Goal: Task Accomplishment & Management: Use online tool/utility

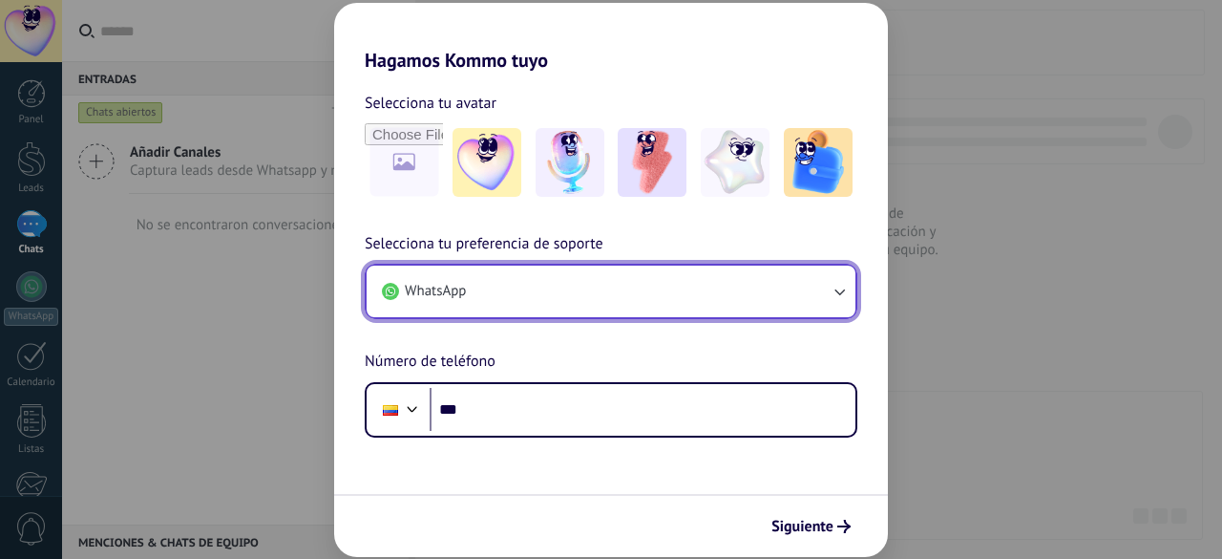
click at [726, 306] on button "WhatsApp" at bounding box center [611, 291] width 489 height 52
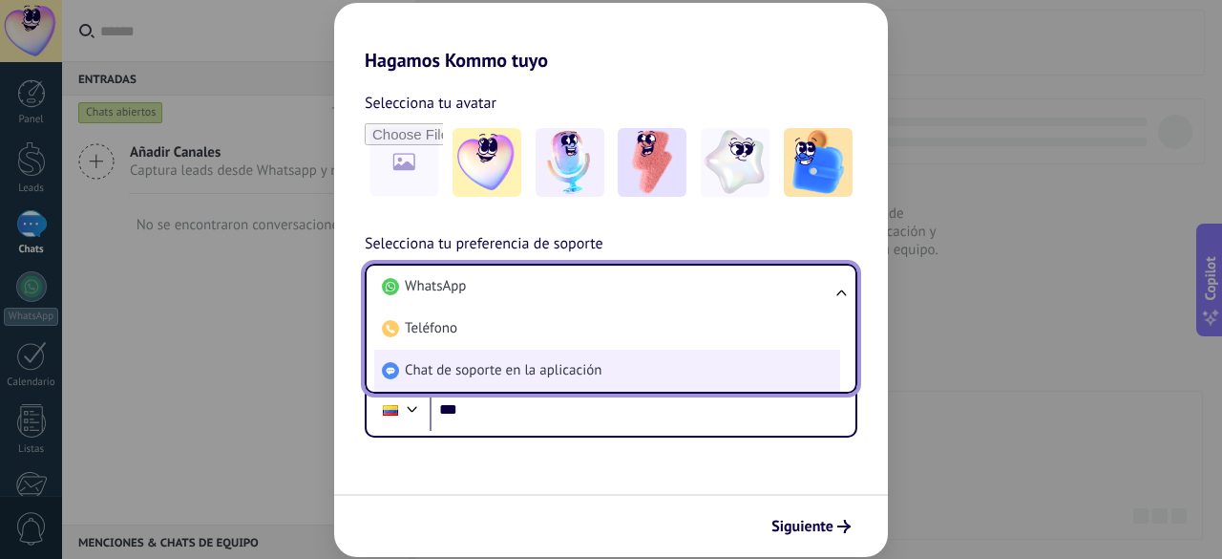
click at [569, 373] on span "Chat de soporte en la aplicación" at bounding box center [503, 370] width 197 height 19
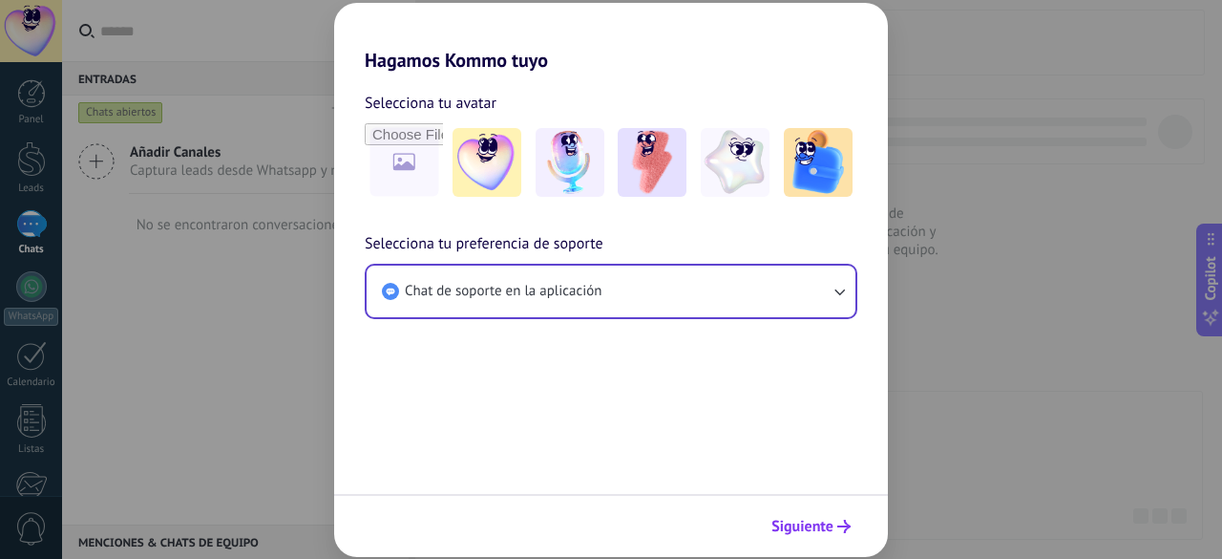
click at [845, 523] on icon "submit" at bounding box center [843, 525] width 13 height 13
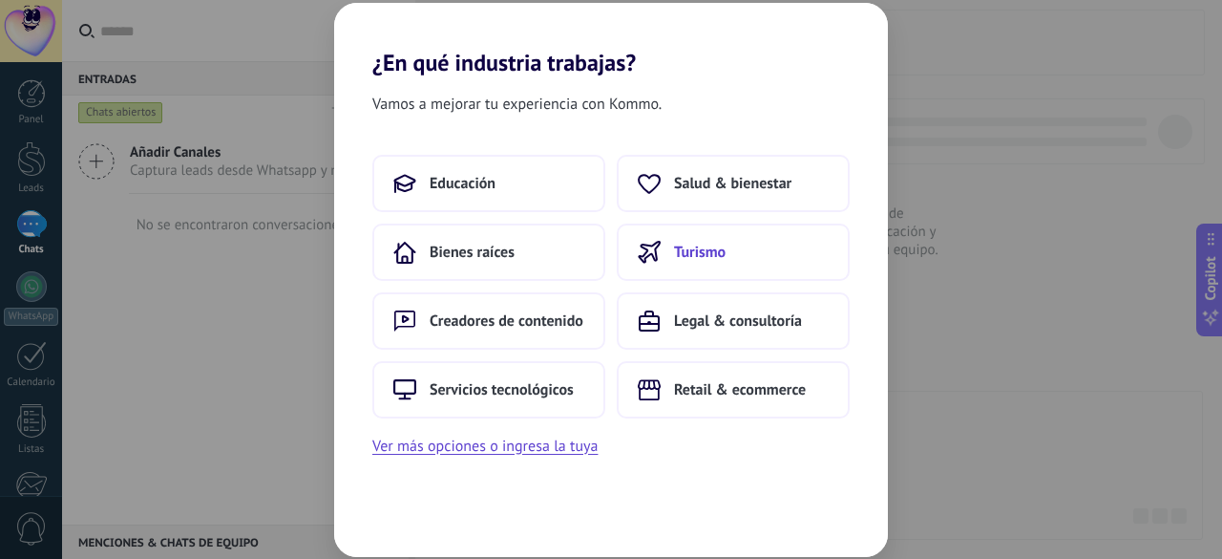
click at [793, 256] on button "Turismo" at bounding box center [733, 251] width 233 height 57
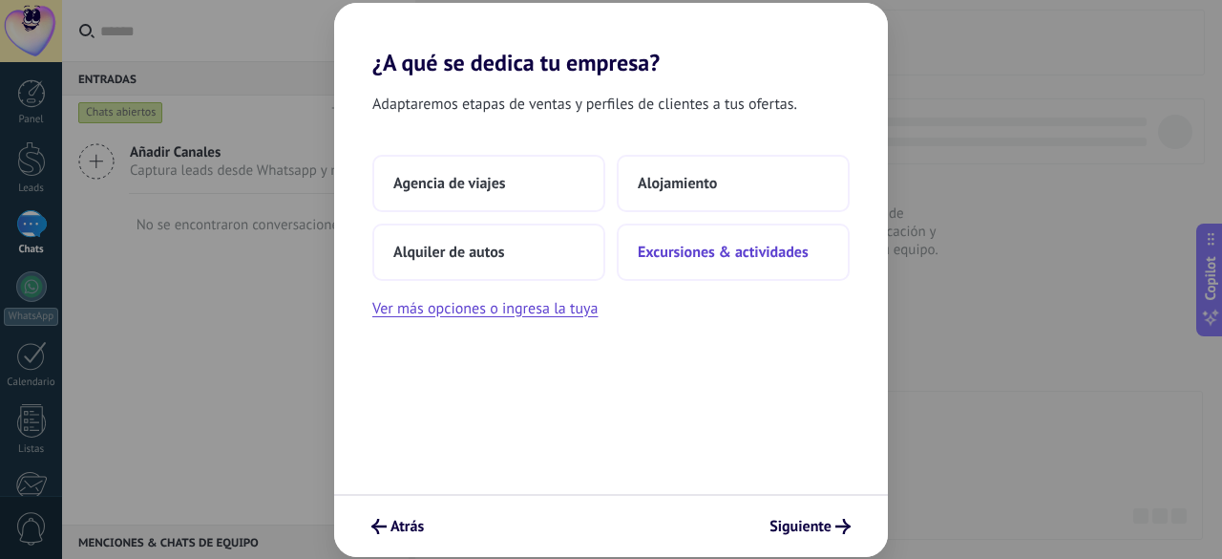
click at [793, 251] on span "Excursiones & actividades" at bounding box center [723, 252] width 171 height 19
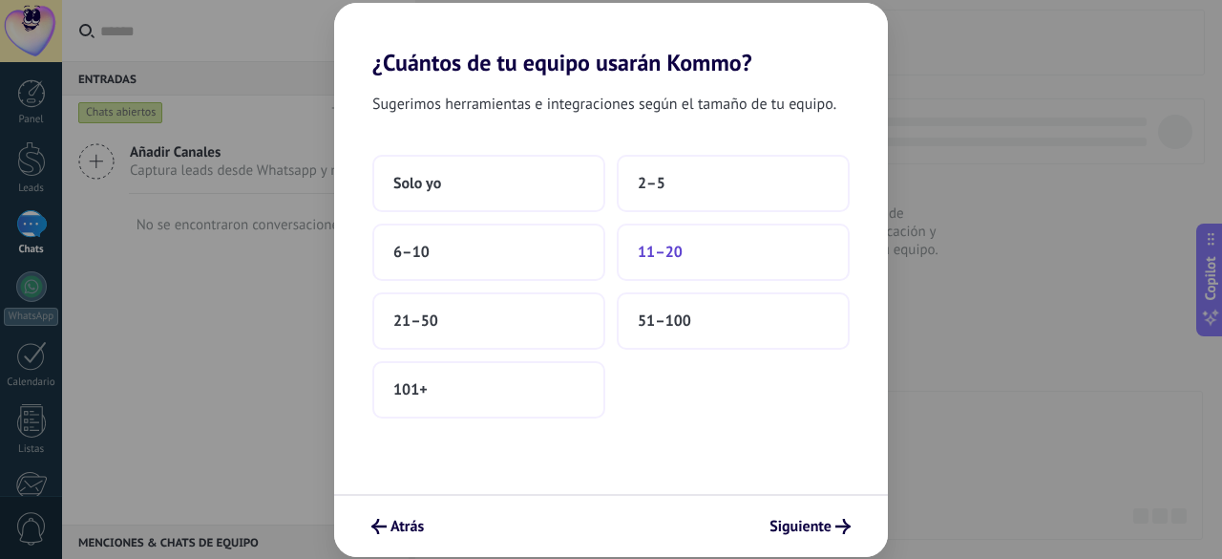
click at [793, 252] on button "11–20" at bounding box center [733, 251] width 233 height 57
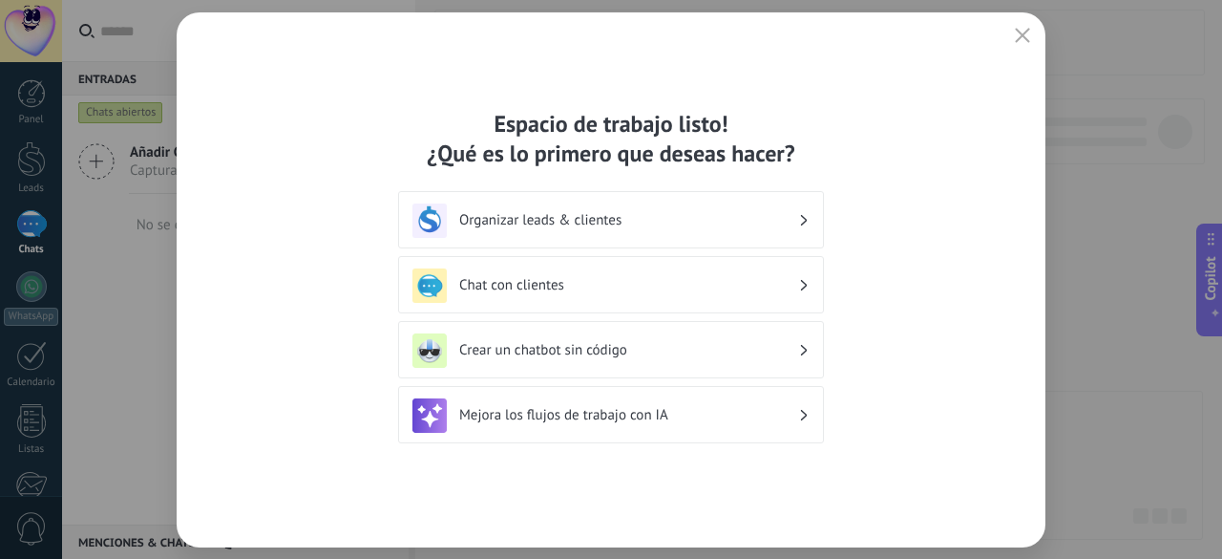
click at [800, 212] on div "Organizar leads & clientes" at bounding box center [611, 220] width 397 height 34
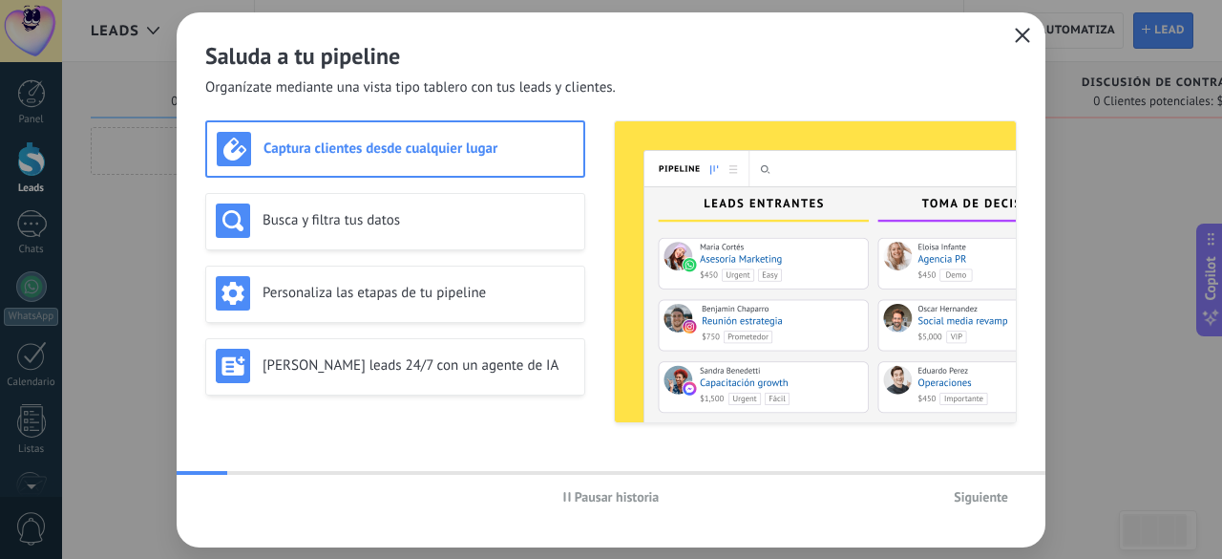
click at [1019, 39] on use "button" at bounding box center [1023, 35] width 14 height 14
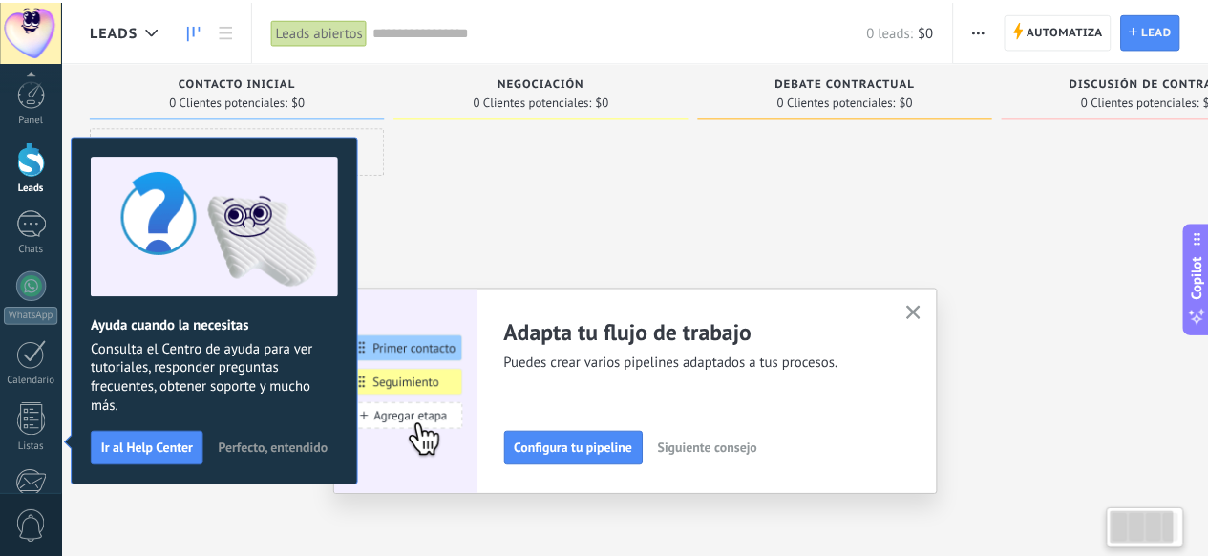
scroll to position [236, 0]
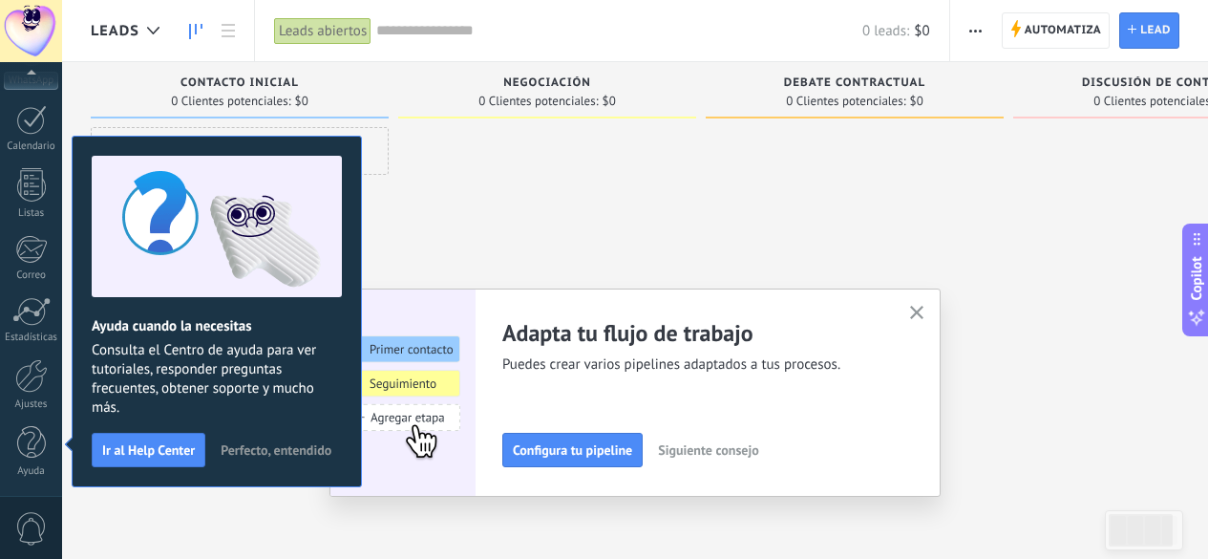
click at [929, 308] on button "button" at bounding box center [917, 314] width 24 height 26
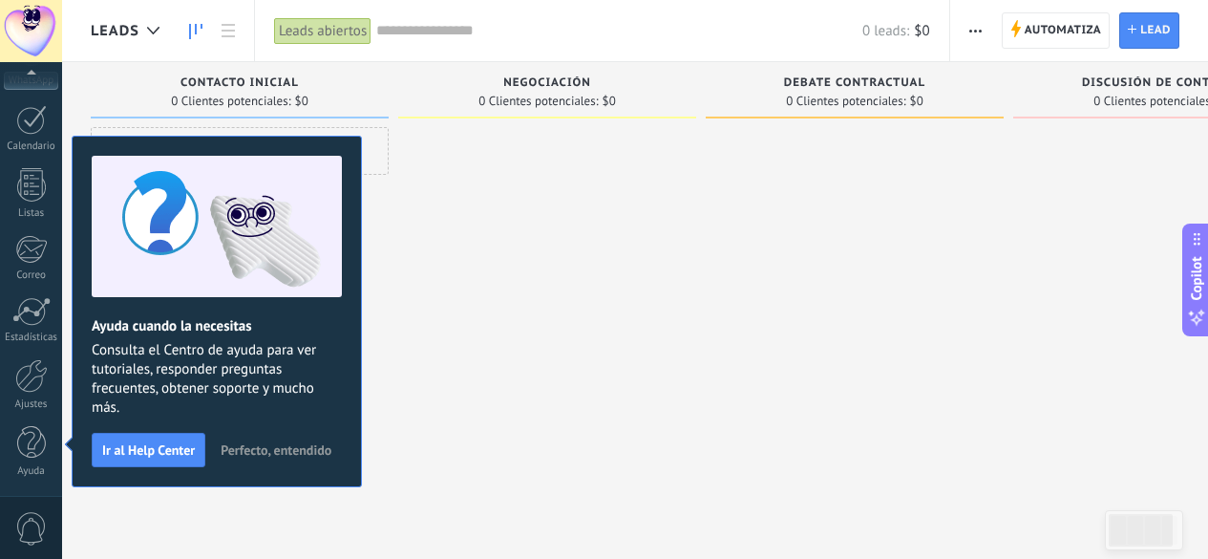
click at [310, 454] on span "Perfecto, entendido" at bounding box center [276, 449] width 111 height 13
